Goal: Task Accomplishment & Management: Complete application form

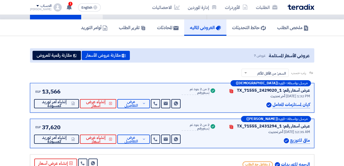
click at [306, 6] on img at bounding box center [301, 7] width 27 height 6
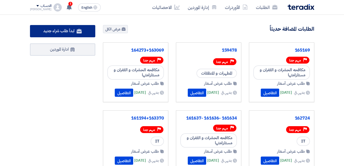
click at [66, 30] on span "ابدأ طلب شراء جديد" at bounding box center [58, 31] width 31 height 6
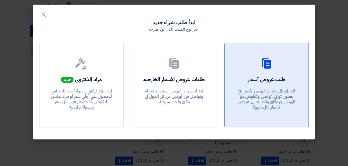
click at [277, 83] on h2 "طلب عروض أسعار" at bounding box center [267, 79] width 38 height 7
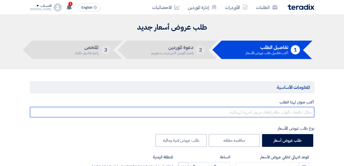
click at [281, 111] on input "text" at bounding box center [172, 112] width 284 height 10
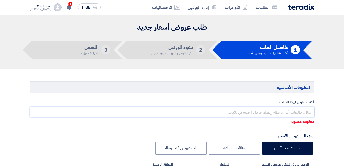
paste input "159542/8"
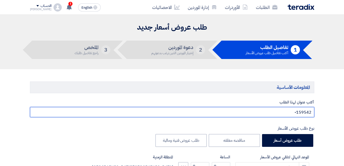
paste input "159536/5"
click at [287, 114] on input "159542-159536" at bounding box center [172, 112] width 284 height 10
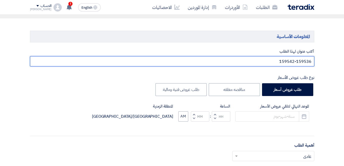
scroll to position [51, 0]
type input "159542-159536"
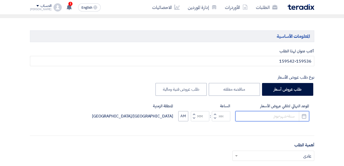
click at [273, 119] on input at bounding box center [272, 116] width 74 height 10
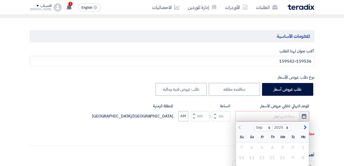
click at [302, 118] on icon "Pick a date" at bounding box center [303, 116] width 5 height 5
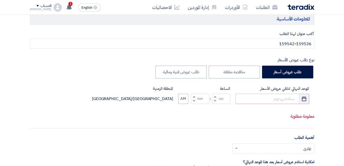
scroll to position [77, 0]
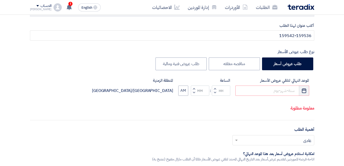
click at [305, 92] on icon "Pick a date" at bounding box center [303, 90] width 5 height 5
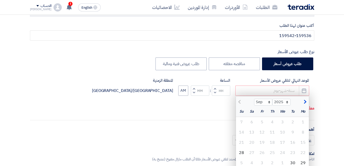
scroll to position [102, 0]
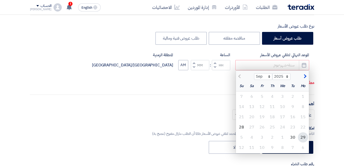
click at [304, 137] on div "29" at bounding box center [303, 138] width 10 height 10
type input "[DATE]"
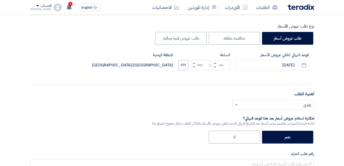
click at [214, 66] on button "Decrement hours" at bounding box center [215, 67] width 6 height 6
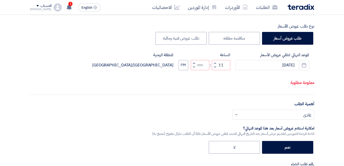
click at [214, 67] on button "Increment hours" at bounding box center [215, 63] width 6 height 6
type input "12"
click at [193, 67] on button "Increment minutes" at bounding box center [194, 63] width 6 height 6
type input "01"
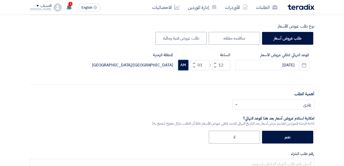
click at [184, 65] on button "AM" at bounding box center [183, 65] width 10 height 10
click at [284, 103] on input "text" at bounding box center [276, 105] width 72 height 8
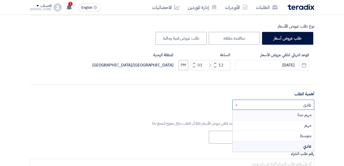
click at [297, 115] on div "مهم جدا" at bounding box center [273, 115] width 81 height 11
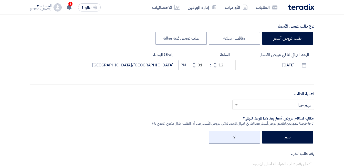
click at [236, 133] on label "لا" at bounding box center [234, 137] width 51 height 13
click at [235, 135] on input "لا" at bounding box center [233, 136] width 3 height 3
radio input "true"
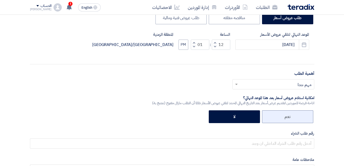
scroll to position [154, 0]
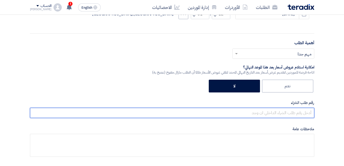
click at [276, 114] on input "text" at bounding box center [172, 113] width 284 height 10
paste input "159542-159536"
type input "159542-159536"
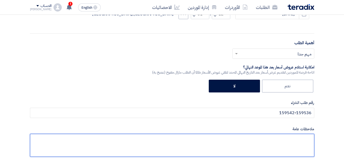
click at [274, 139] on textarea at bounding box center [172, 145] width 284 height 23
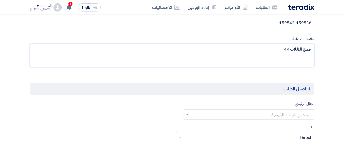
scroll to position [231, 0]
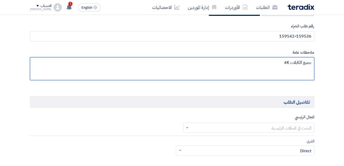
click at [289, 63] on textarea at bounding box center [172, 68] width 284 height 23
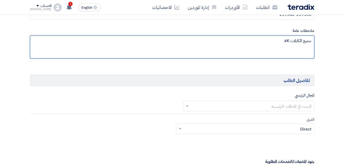
scroll to position [282, 0]
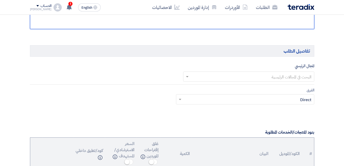
type textarea "جميع الكابلات 4K"
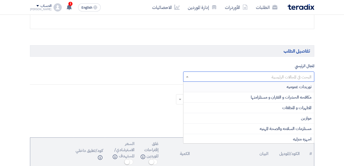
click at [269, 76] on input "text" at bounding box center [251, 77] width 121 height 8
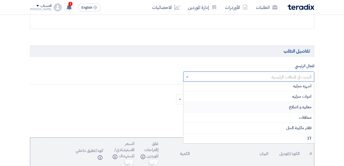
scroll to position [54, 0]
click at [290, 138] on div "IT" at bounding box center [248, 138] width 131 height 10
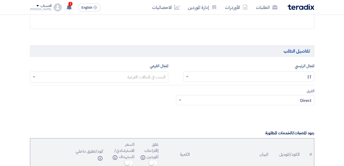
click at [163, 77] on input "text" at bounding box center [98, 78] width 133 height 8
click at [162, 76] on input "text" at bounding box center [98, 78] width 133 height 8
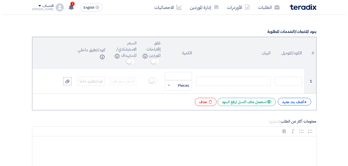
scroll to position [384, 0]
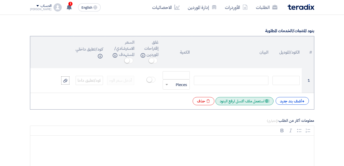
click at [239, 101] on div "Excel file استعمل ملف اكسل لرفع البنود" at bounding box center [244, 101] width 58 height 8
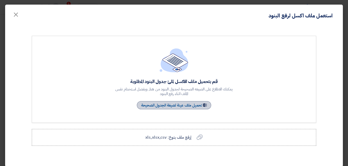
click at [190, 103] on link "Sample Sheet تحميل ملف عينة لصيغة الجدول الصحيحة" at bounding box center [174, 105] width 74 height 8
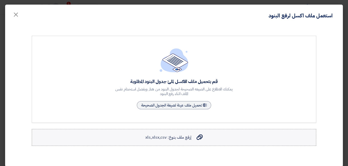
click at [179, 135] on span "إرفع ملف بنوع: xls,xlsx,csv" at bounding box center [168, 138] width 46 height 6
click at [0, 0] on input "إرفع ملف بنوع: xls,xlsx,csv إرفع ملف بنوع: xls,xlsx,csv" at bounding box center [0, 0] width 0 height 0
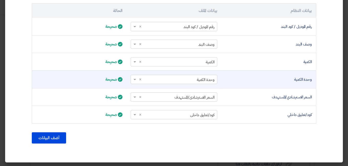
scroll to position [175, 0]
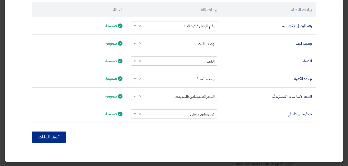
click at [46, 138] on button "أضف البيانات" at bounding box center [49, 137] width 34 height 11
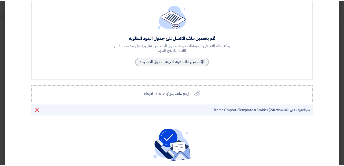
scroll to position [121, 0]
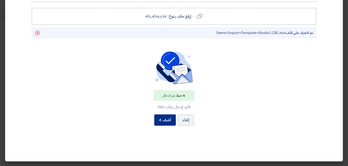
click at [167, 119] on button "أضف 4" at bounding box center [165, 120] width 22 height 11
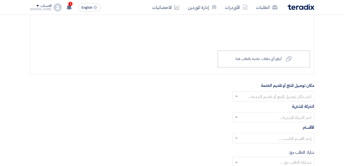
scroll to position [615, 0]
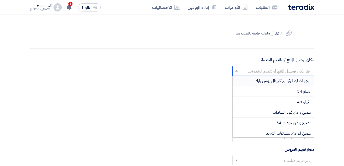
click at [268, 71] on input "text" at bounding box center [276, 71] width 72 height 8
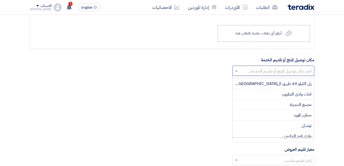
scroll to position [102, 0]
click at [286, 117] on div "مخازن المورد" at bounding box center [273, 115] width 81 height 11
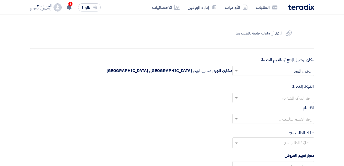
click at [289, 100] on input "text" at bounding box center [276, 99] width 72 height 8
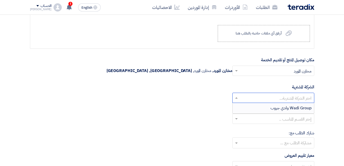
click at [287, 107] on span "Wadi Group وادي جروب" at bounding box center [290, 108] width 41 height 6
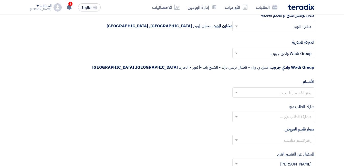
scroll to position [666, 0]
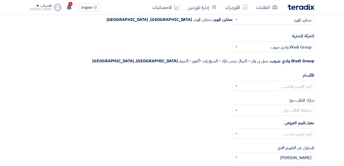
click at [282, 83] on input "text" at bounding box center [276, 87] width 72 height 8
click at [283, 107] on input "text" at bounding box center [273, 111] width 77 height 8
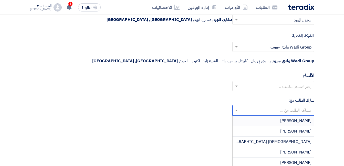
click at [283, 107] on input "text" at bounding box center [273, 111] width 77 height 8
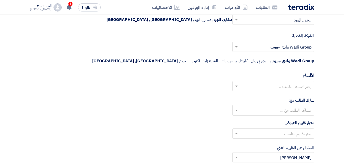
click at [259, 130] on input "text" at bounding box center [276, 134] width 72 height 8
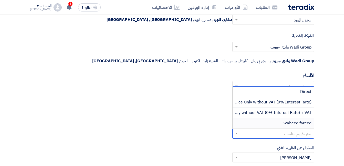
click at [281, 118] on div "waheed fareed" at bounding box center [273, 123] width 81 height 10
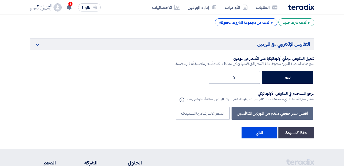
scroll to position [948, 0]
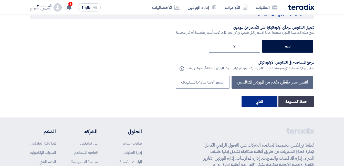
click at [268, 96] on button "التالي" at bounding box center [260, 101] width 36 height 11
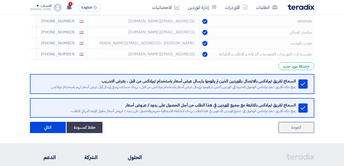
scroll to position [383, 0]
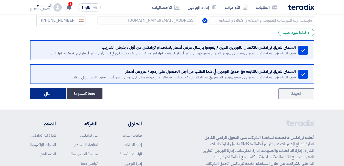
click at [49, 94] on button "التالي" at bounding box center [48, 93] width 36 height 11
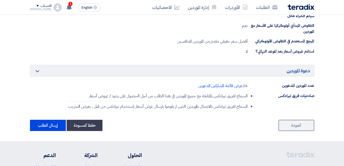
scroll to position [359, 0]
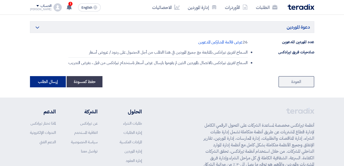
click at [43, 84] on button "إرسال الطلب" at bounding box center [48, 81] width 36 height 11
